Goal: Task Accomplishment & Management: Manage account settings

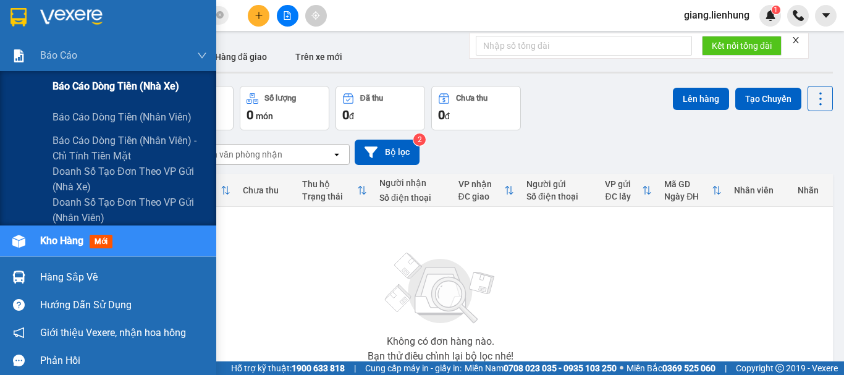
scroll to position [90, 0]
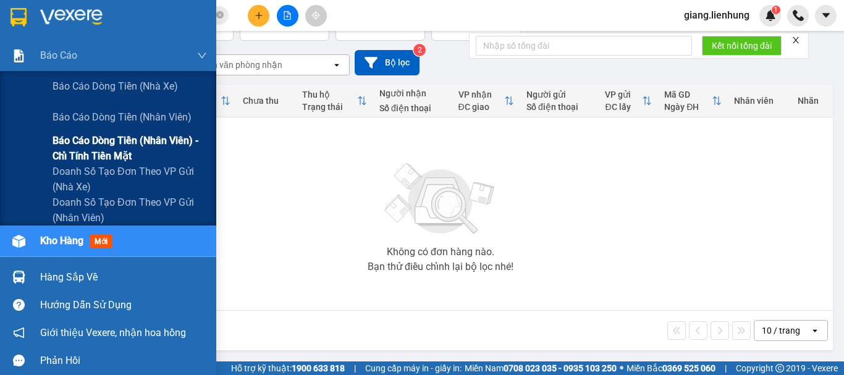
click at [95, 151] on span "Báo cáo dòng tiền (nhân viên) - chỉ tính tiền mặt" at bounding box center [130, 148] width 154 height 31
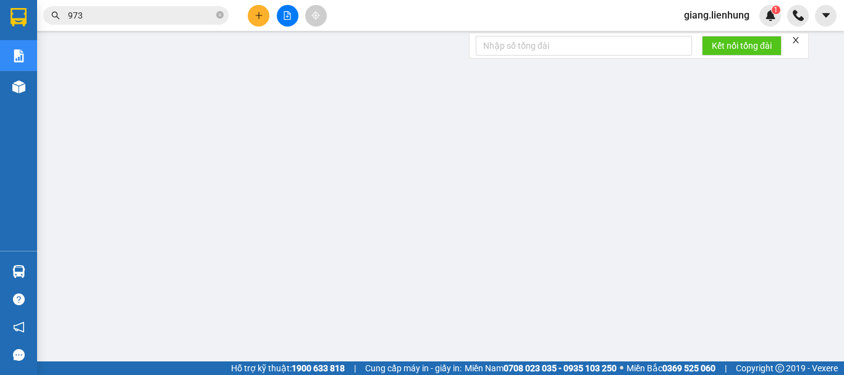
click at [735, 14] on span "giang.lienhung" at bounding box center [716, 14] width 85 height 15
click at [699, 35] on span "Đăng xuất" at bounding box center [722, 39] width 60 height 14
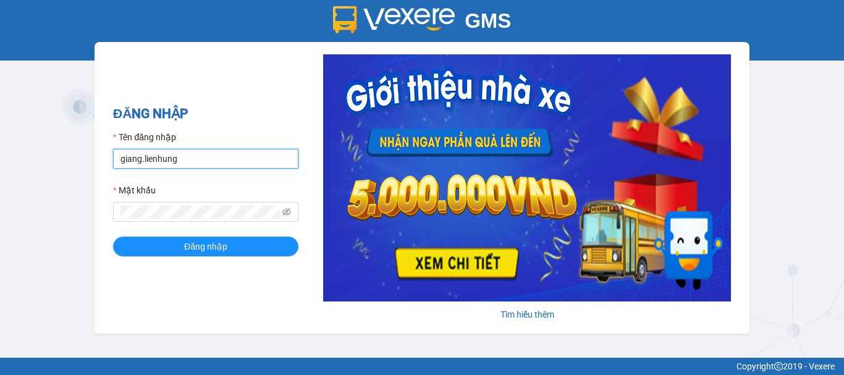
click at [204, 161] on input "giang.lienhung" at bounding box center [205, 159] width 185 height 20
type input "thi.lienhung"
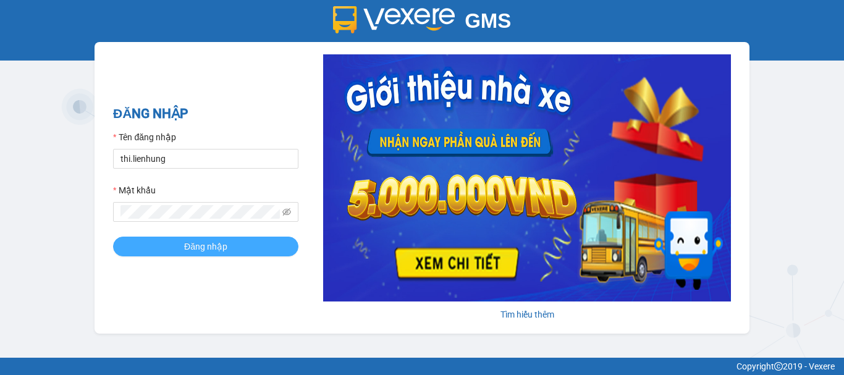
click at [208, 248] on span "Đăng nhập" at bounding box center [205, 247] width 43 height 14
